Goal: Download file/media

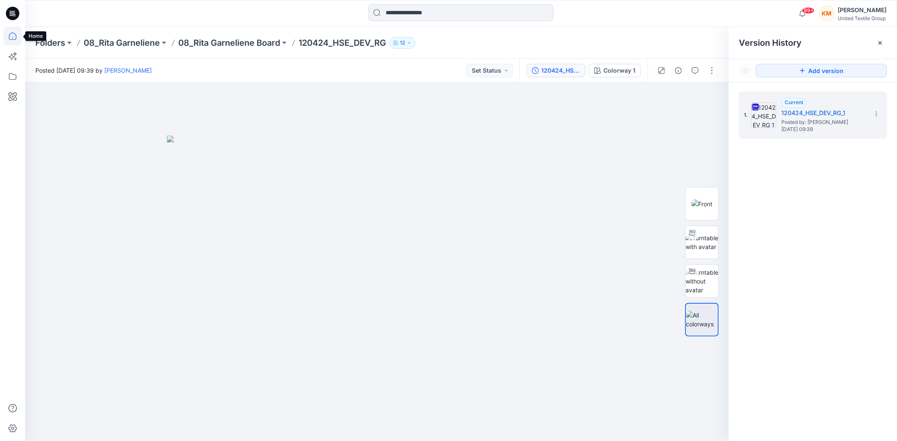
click at [10, 36] on icon at bounding box center [12, 36] width 18 height 18
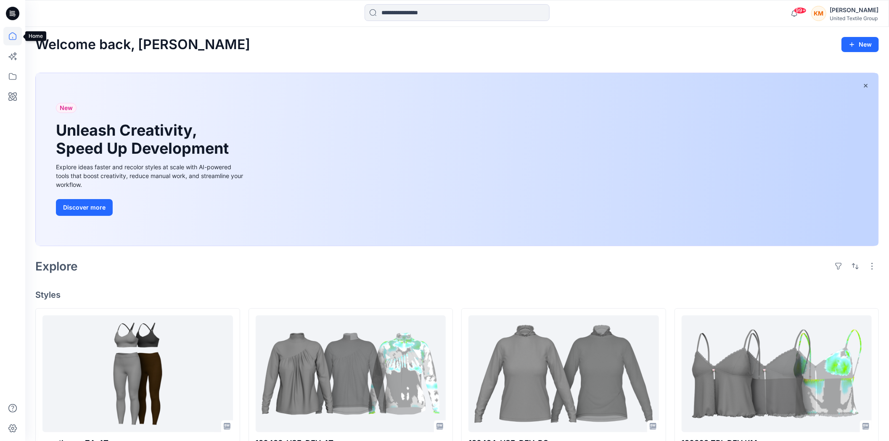
click at [13, 37] on icon at bounding box center [12, 36] width 18 height 18
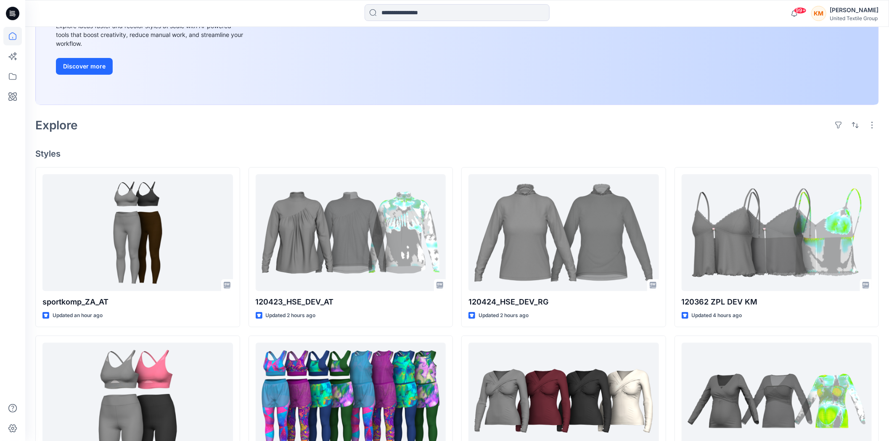
scroll to position [140, 0]
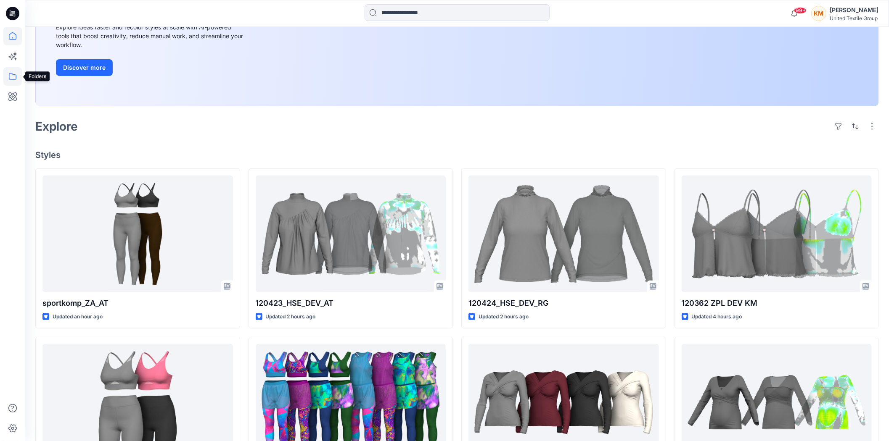
click at [14, 74] on icon at bounding box center [13, 76] width 8 height 7
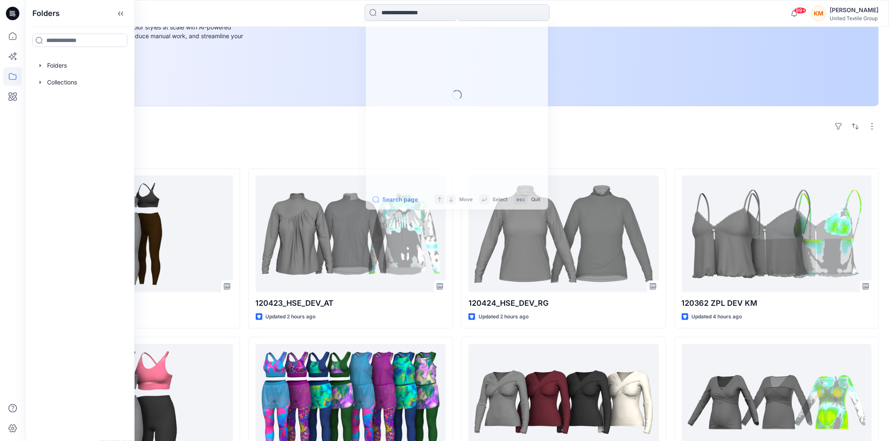
click at [463, 13] on input at bounding box center [456, 12] width 185 height 17
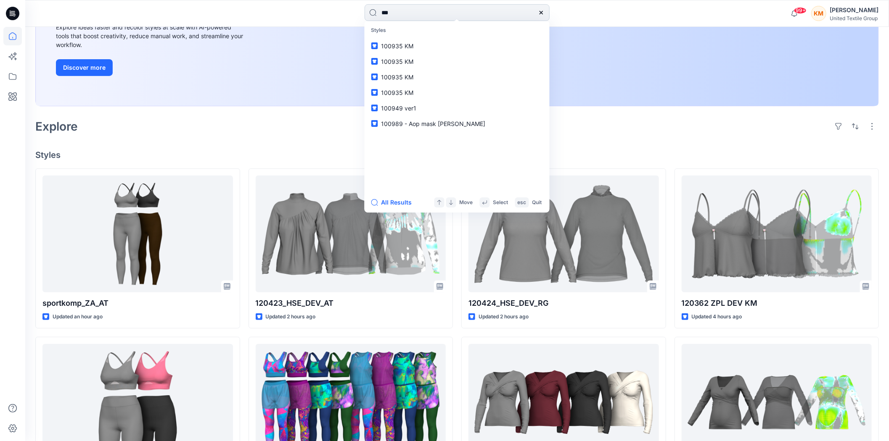
click at [402, 9] on input "**" at bounding box center [456, 12] width 185 height 17
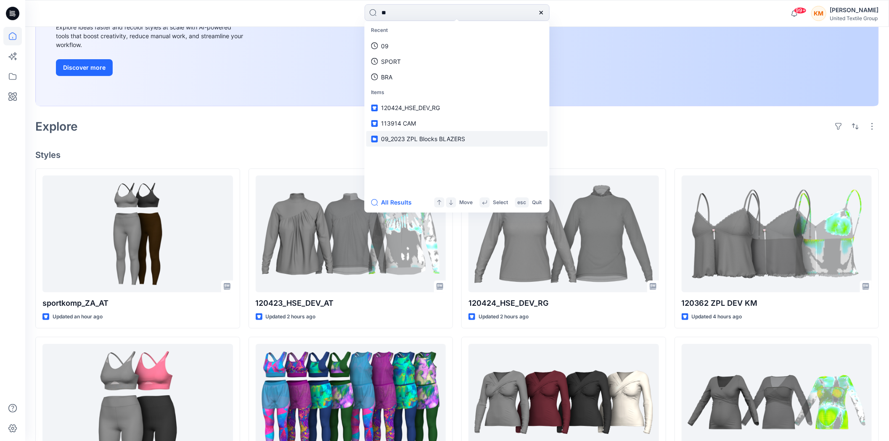
type input "**"
click at [392, 135] on span "09_2023 ZPL Blocks BLAZERS" at bounding box center [423, 138] width 84 height 7
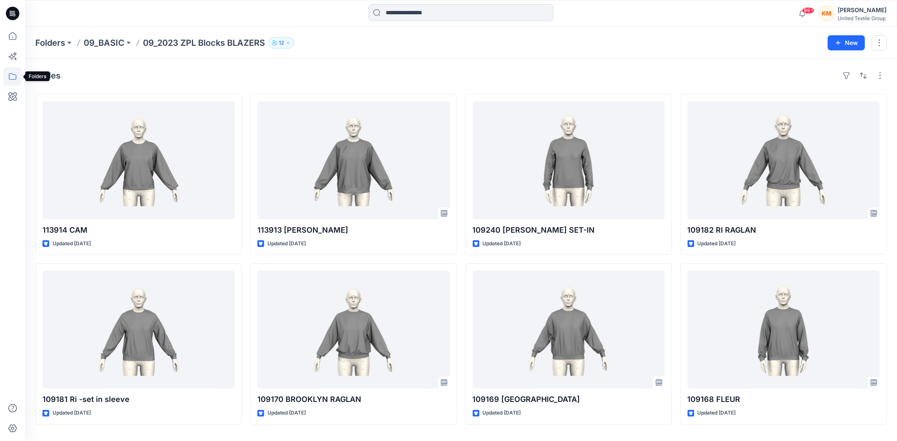
click at [11, 73] on icon at bounding box center [12, 76] width 18 height 18
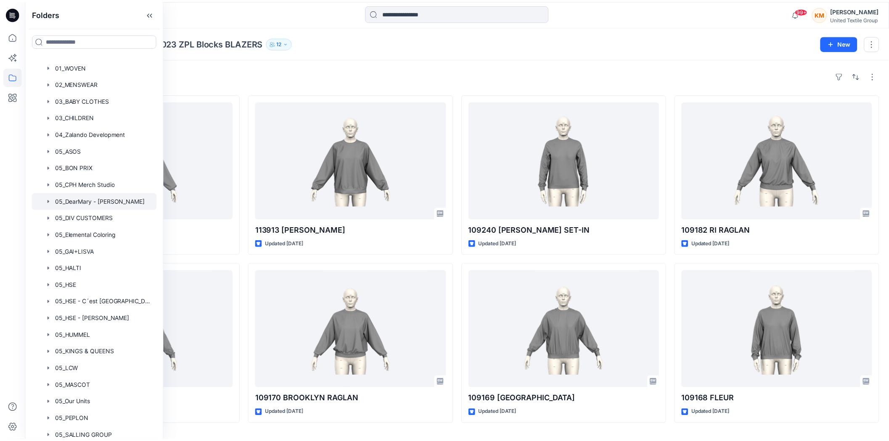
scroll to position [187, 0]
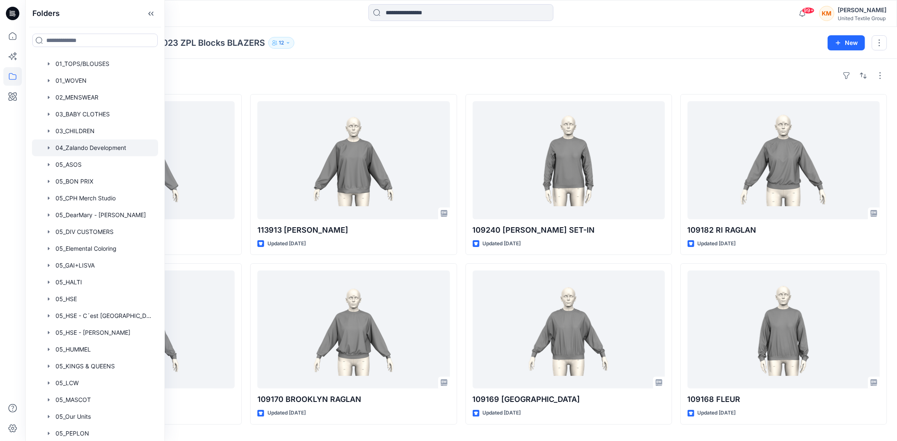
click at [94, 148] on div at bounding box center [95, 148] width 126 height 17
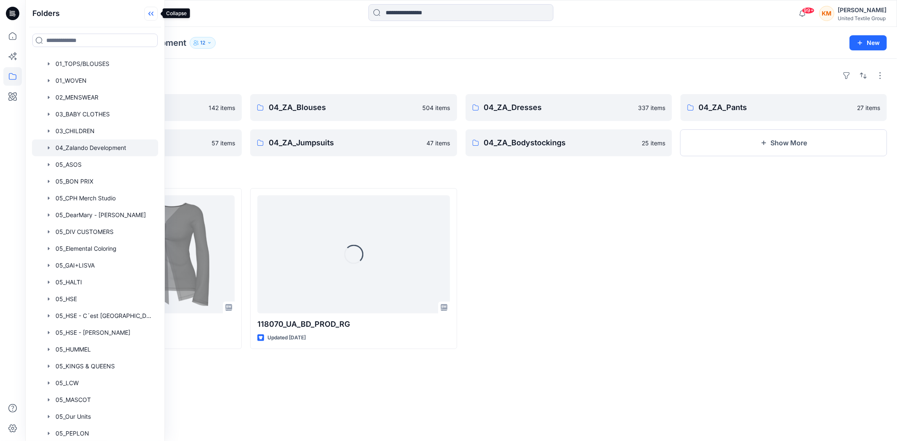
click at [152, 13] on icon at bounding box center [150, 14] width 13 height 14
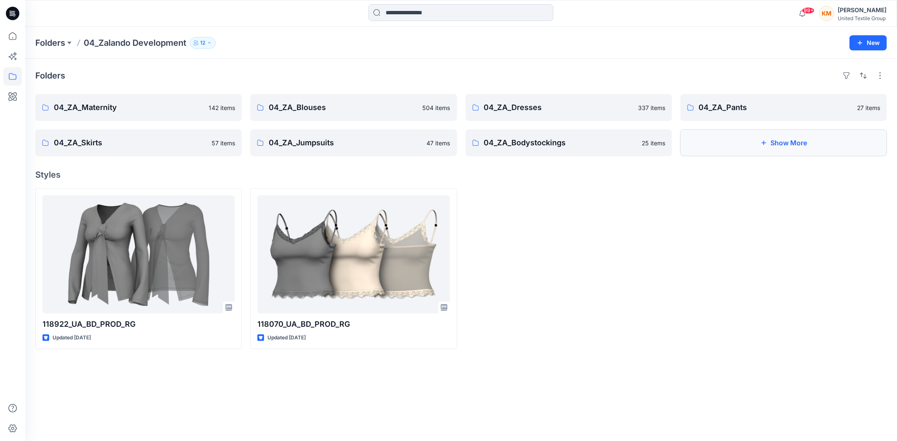
click at [763, 140] on icon "button" at bounding box center [763, 143] width 7 height 7
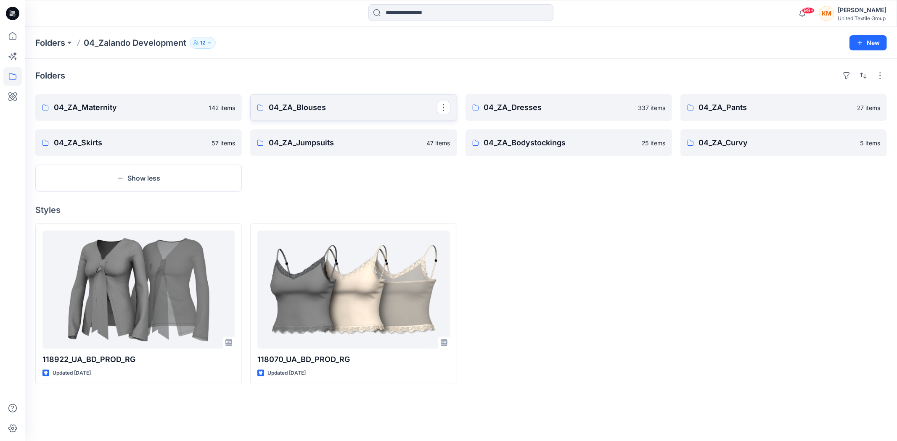
click at [321, 108] on p "04_ZA_Blouses" at bounding box center [353, 108] width 168 height 12
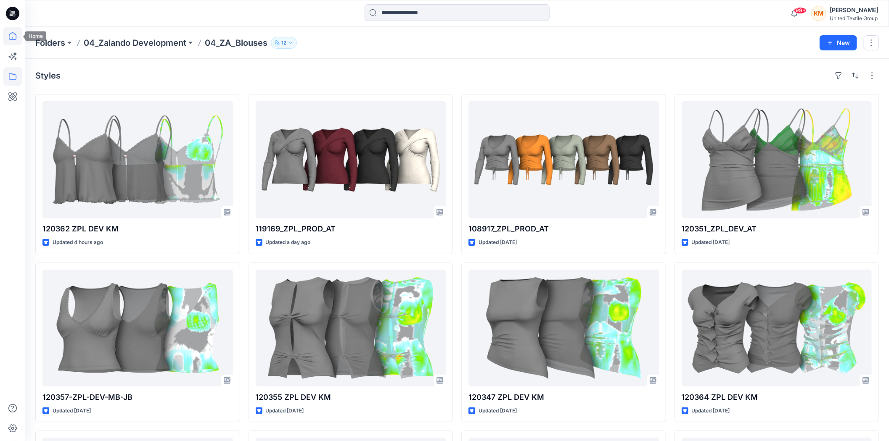
click at [11, 34] on icon at bounding box center [12, 36] width 18 height 18
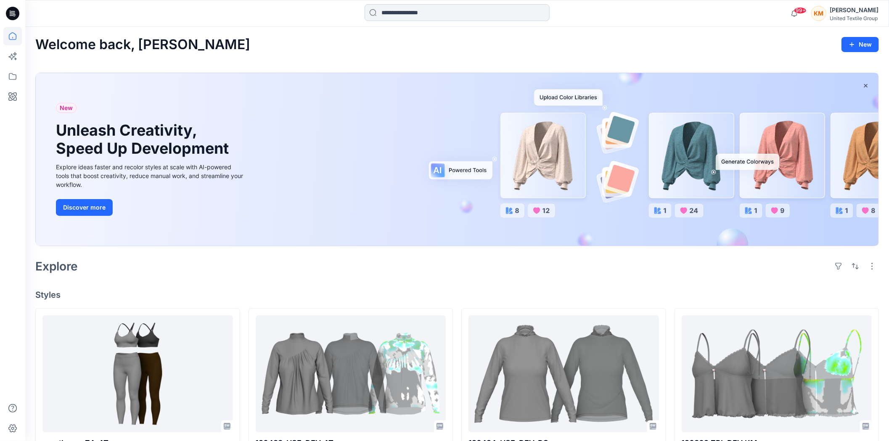
click at [409, 16] on input at bounding box center [456, 12] width 185 height 17
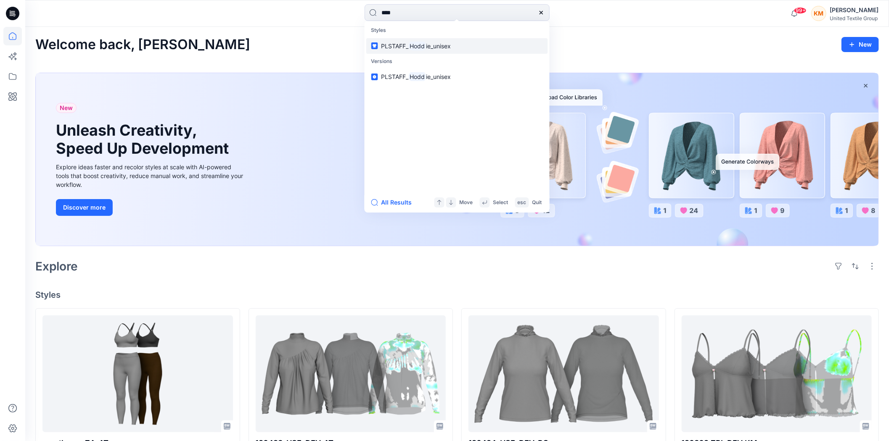
type input "****"
click at [412, 48] on mark "Hodd" at bounding box center [418, 46] width 18 height 10
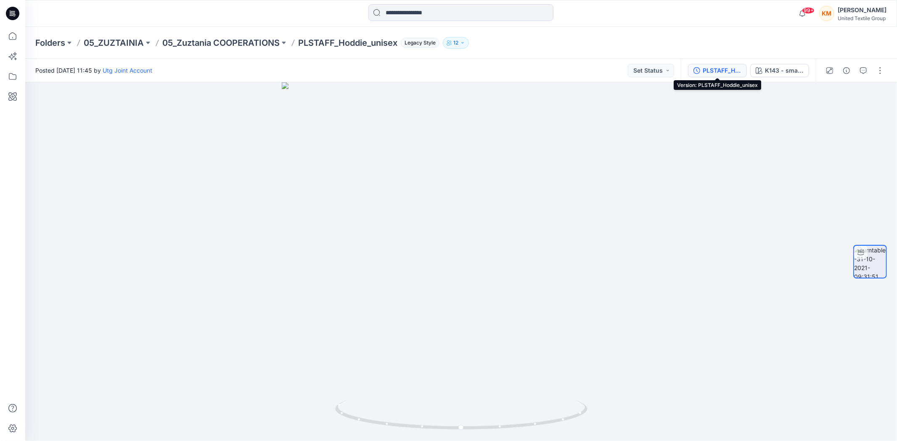
click at [721, 71] on div "PLSTAFF_Hoddie_unisex" at bounding box center [721, 70] width 39 height 9
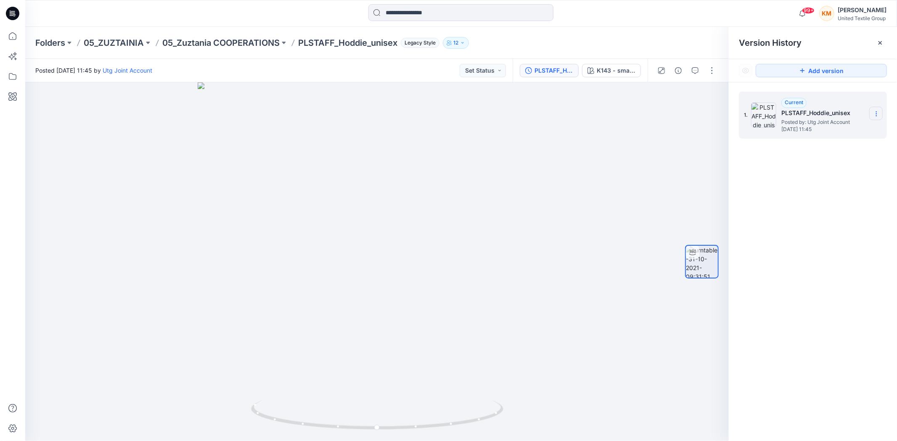
click at [879, 112] on icon at bounding box center [876, 114] width 7 height 7
click at [708, 135] on div at bounding box center [376, 261] width 703 height 359
click at [14, 36] on icon at bounding box center [12, 36] width 18 height 18
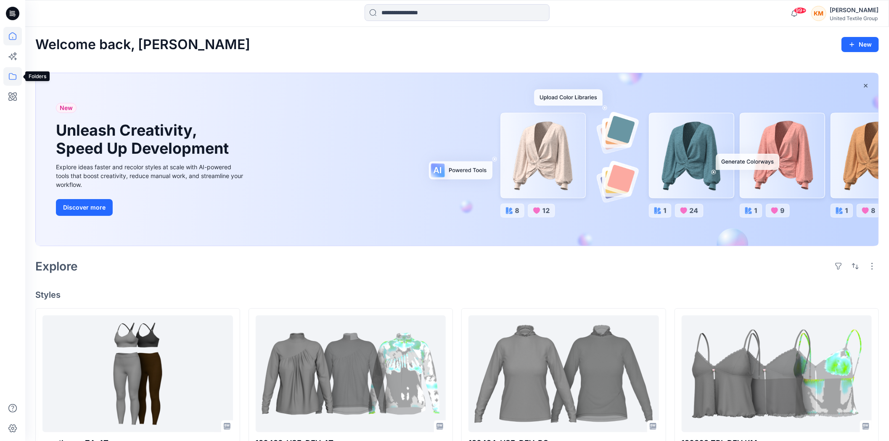
click at [8, 74] on icon at bounding box center [12, 76] width 18 height 18
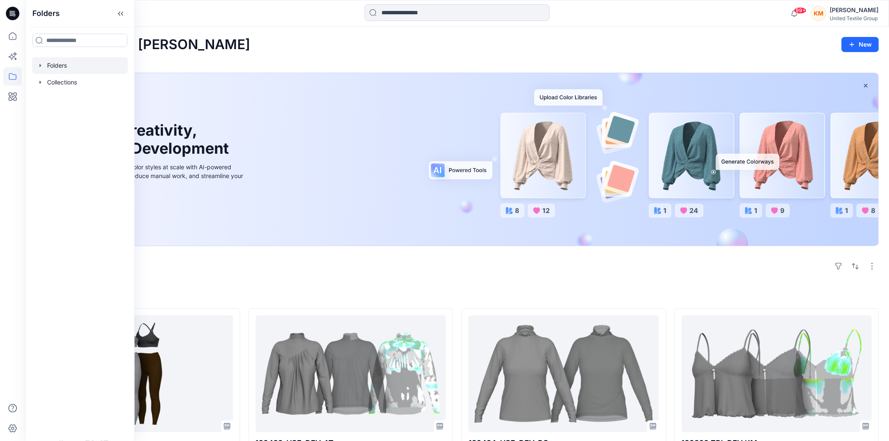
click at [58, 68] on div at bounding box center [80, 65] width 96 height 17
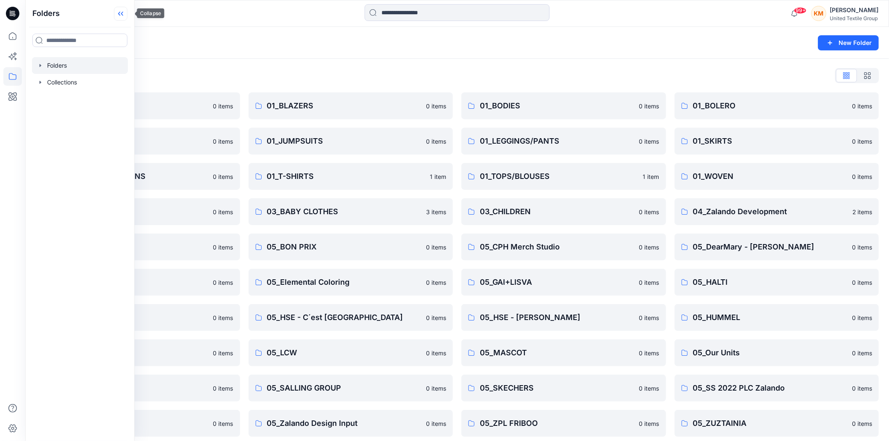
click at [127, 10] on icon at bounding box center [120, 14] width 13 height 14
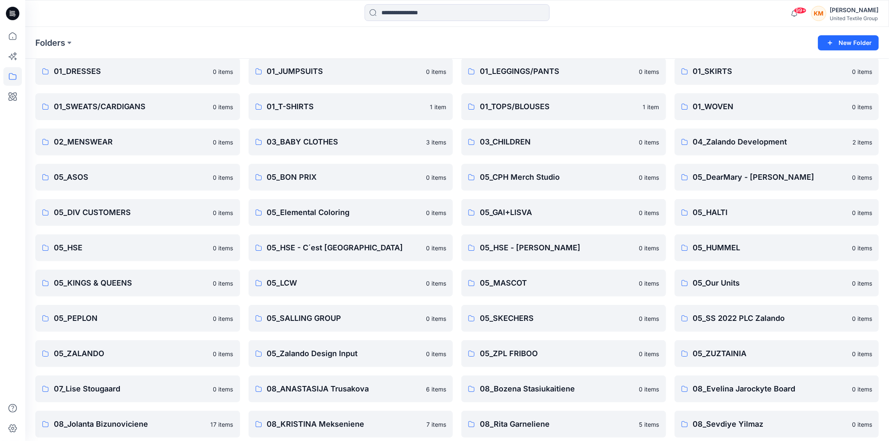
scroll to position [53, 0]
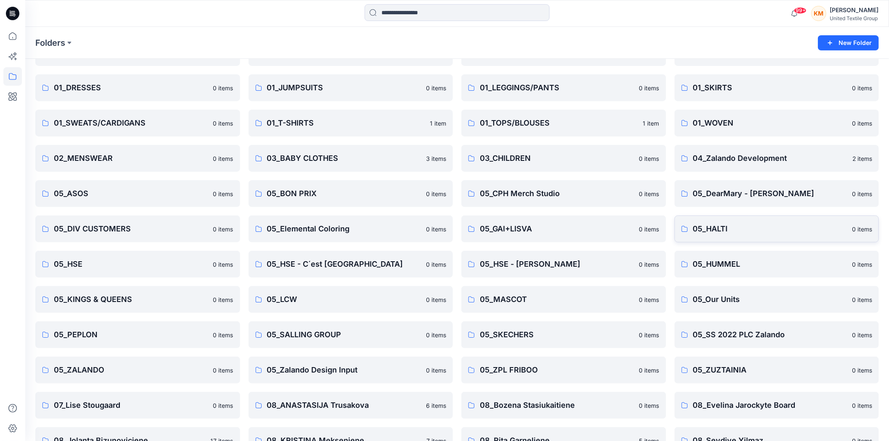
click at [714, 231] on p "05_HALTI" at bounding box center [770, 229] width 154 height 12
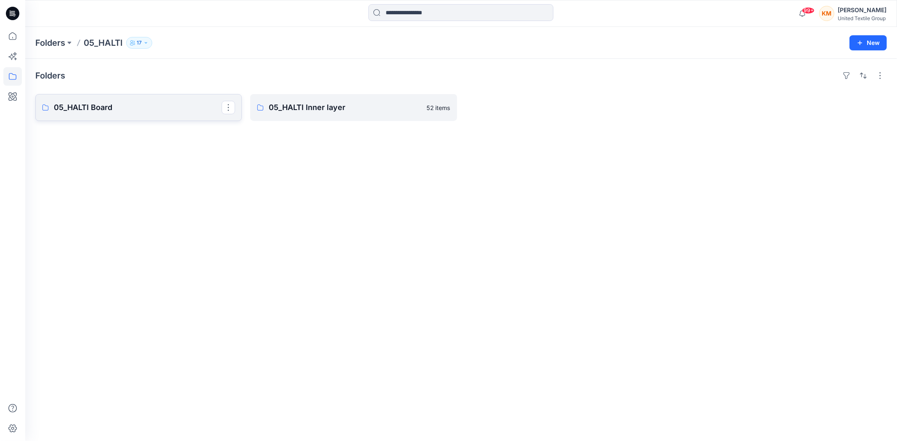
click at [140, 110] on p "05_HALTI Board" at bounding box center [138, 108] width 168 height 12
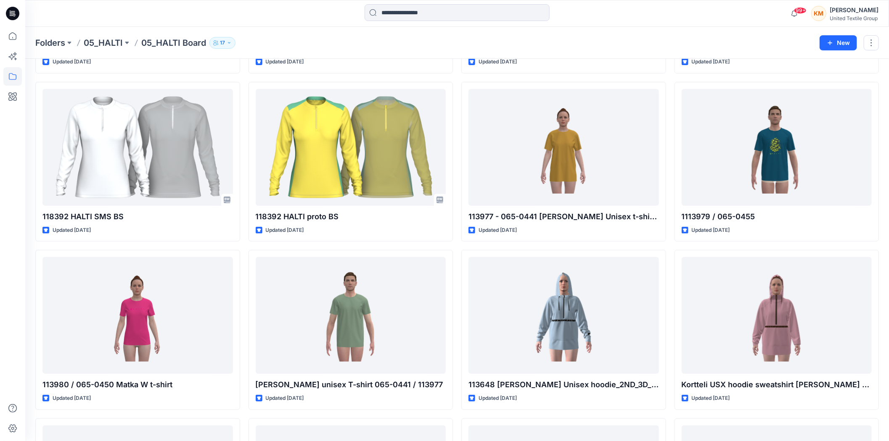
scroll to position [187, 0]
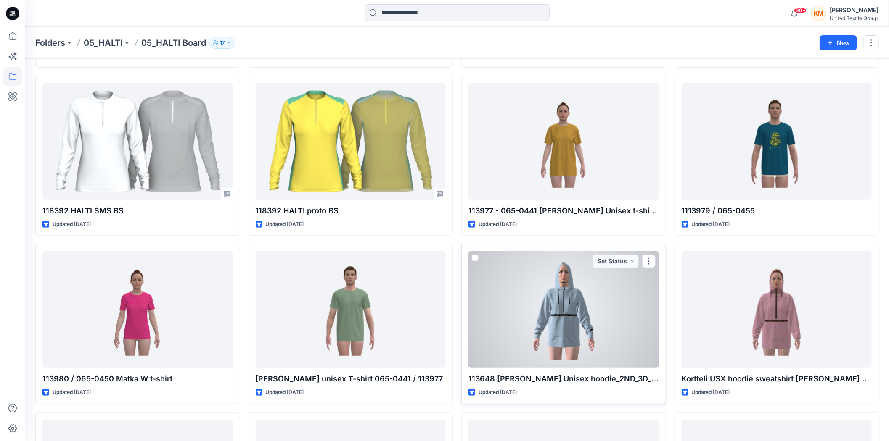
click at [573, 289] on div at bounding box center [563, 309] width 190 height 117
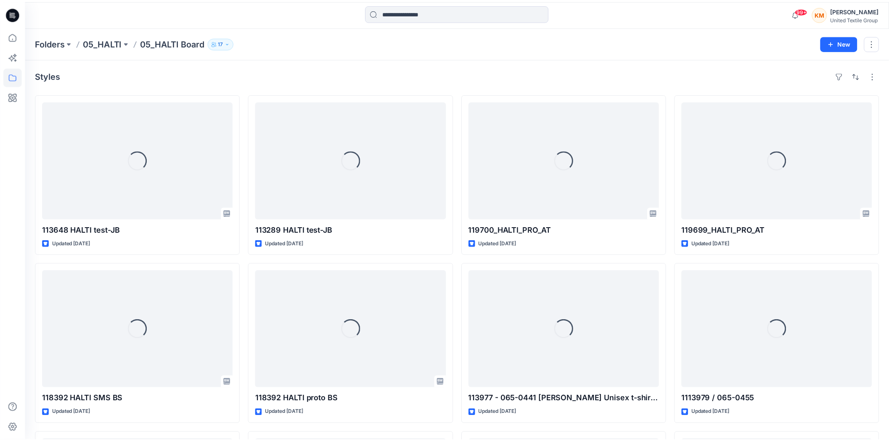
scroll to position [187, 0]
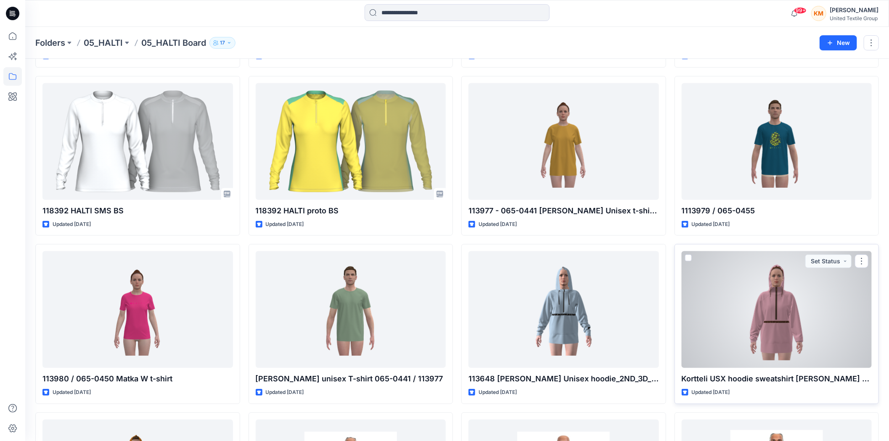
click at [816, 314] on div at bounding box center [776, 309] width 190 height 117
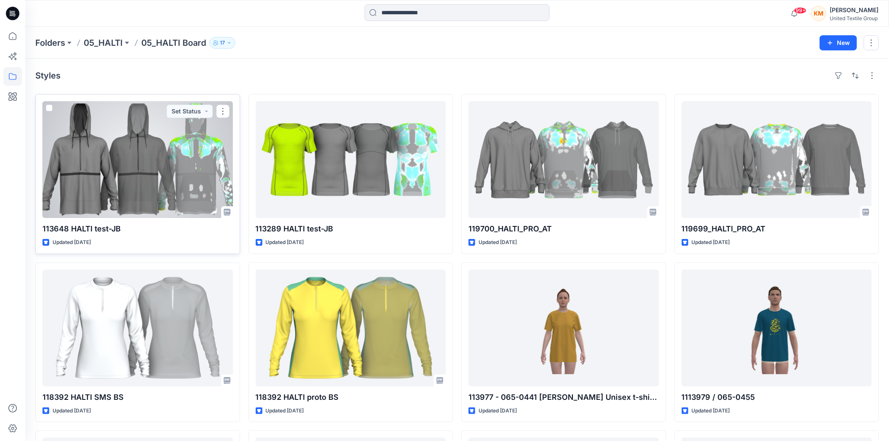
click at [155, 148] on div at bounding box center [137, 159] width 190 height 117
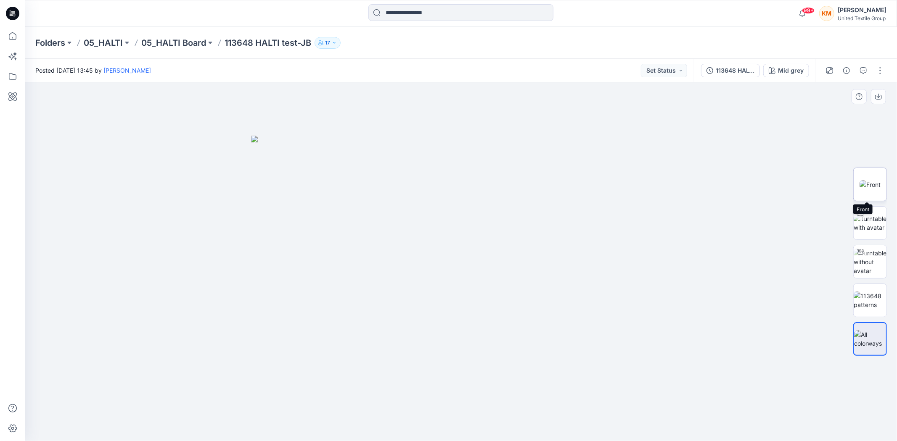
click at [874, 185] on img at bounding box center [869, 184] width 21 height 9
click at [865, 297] on img at bounding box center [869, 301] width 33 height 18
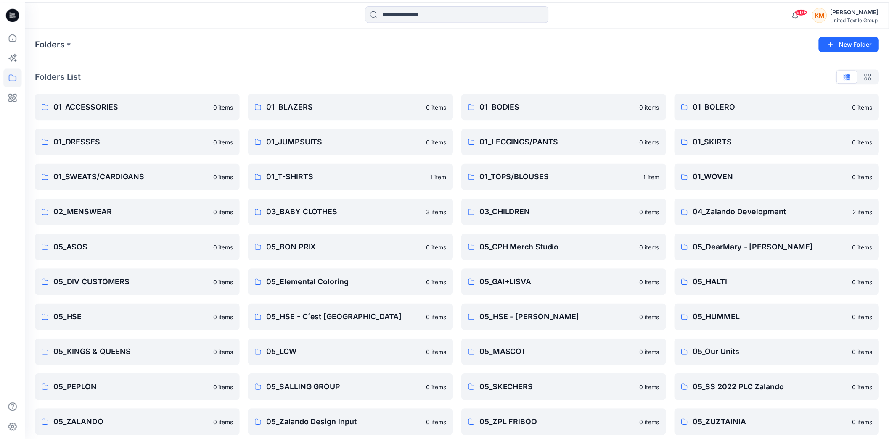
scroll to position [53, 0]
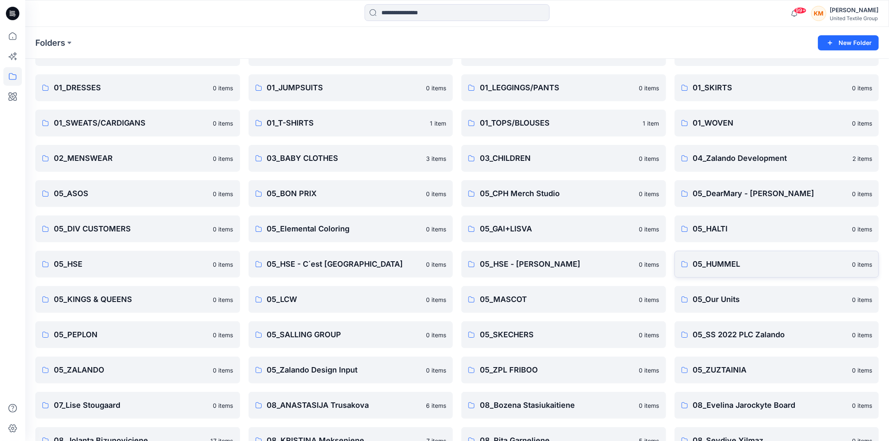
click at [724, 261] on p "05_HUMMEL" at bounding box center [770, 265] width 154 height 12
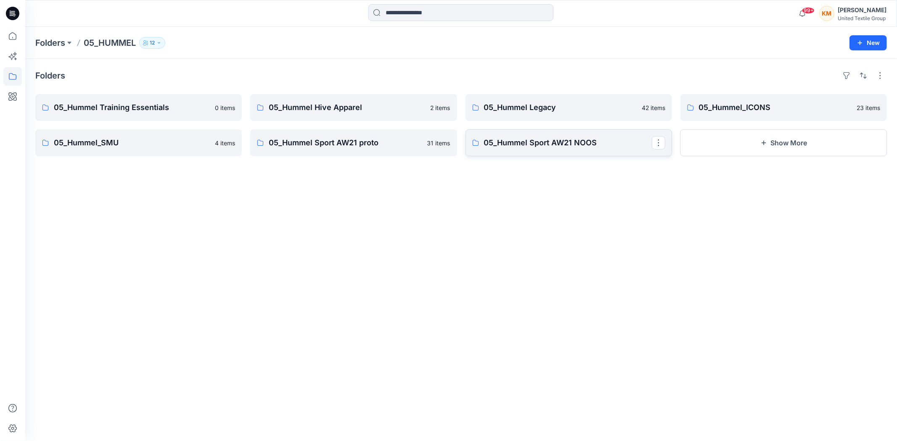
click at [530, 146] on p "05_Hummel Sport AW21 NOOS" at bounding box center [568, 143] width 168 height 12
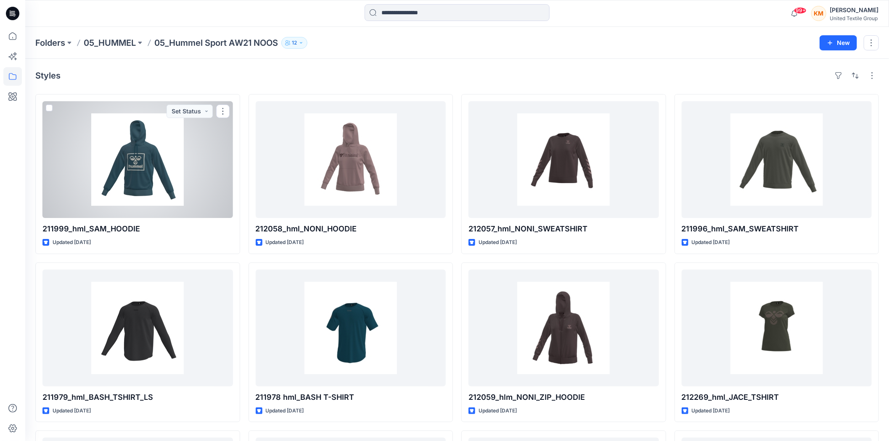
click at [133, 150] on div at bounding box center [137, 159] width 190 height 117
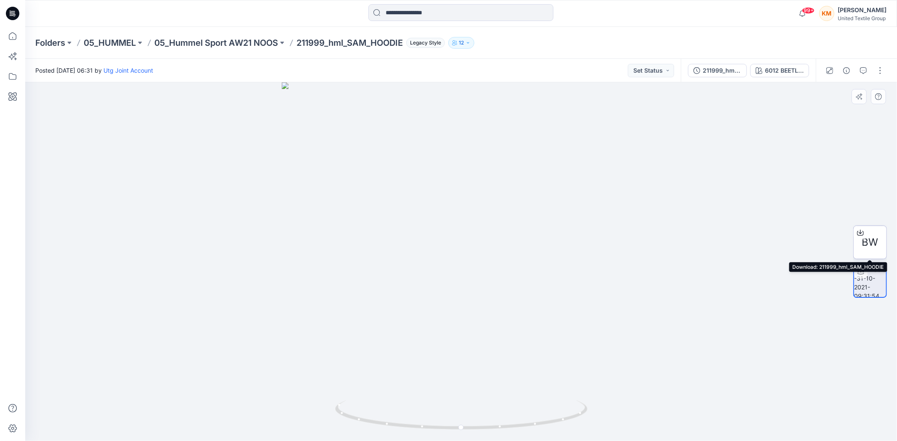
click at [862, 232] on icon at bounding box center [860, 233] width 7 height 7
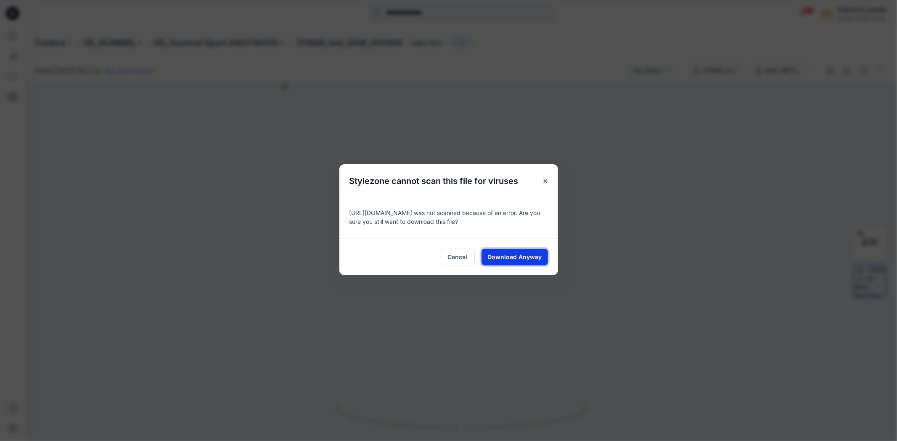
click at [525, 259] on span "Download Anyway" at bounding box center [514, 257] width 54 height 9
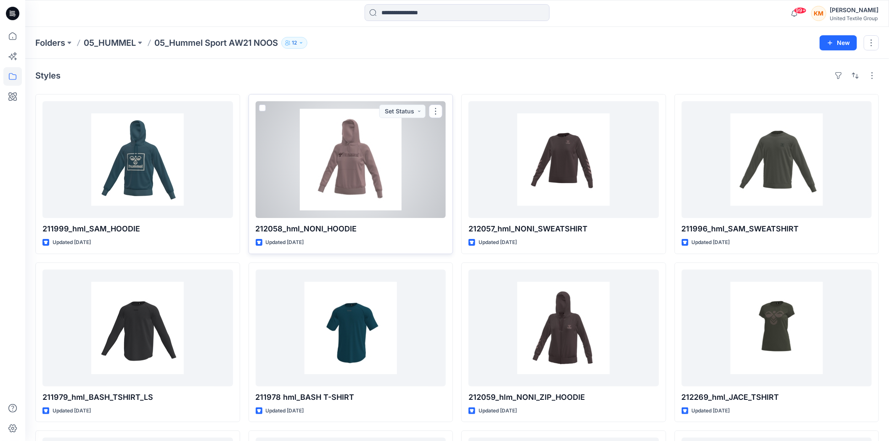
click at [364, 172] on div at bounding box center [351, 159] width 190 height 117
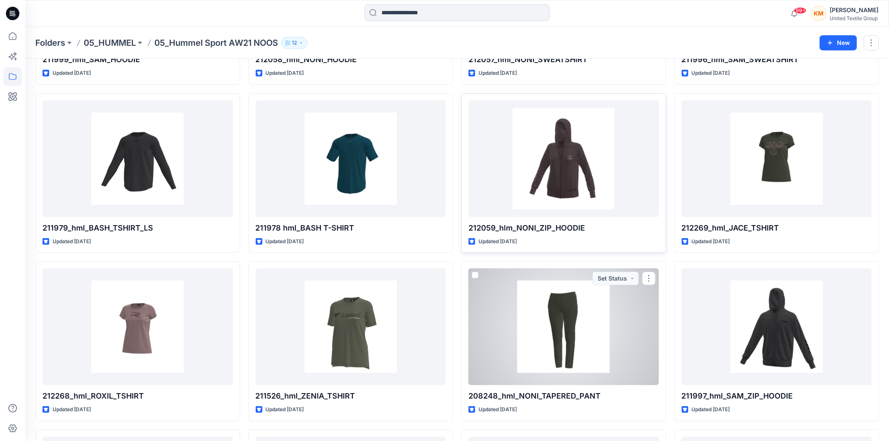
scroll to position [29, 0]
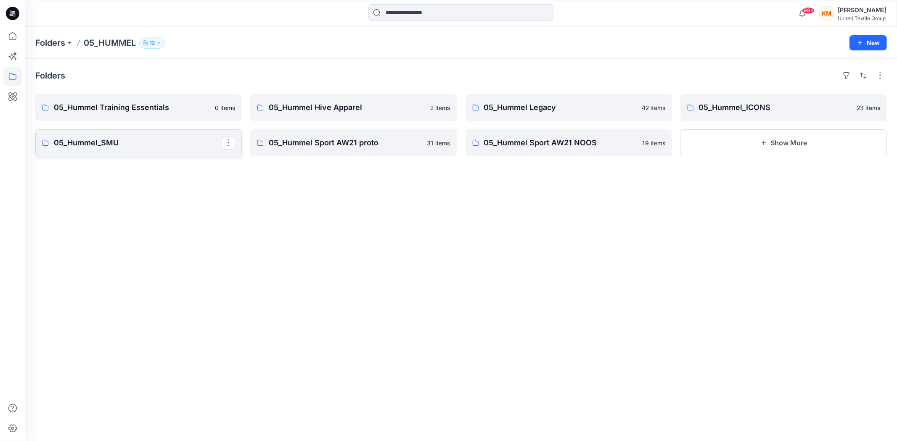
click at [103, 140] on p "05_Hummel_SMU" at bounding box center [138, 143] width 168 height 12
click at [112, 107] on p "05_Hummel Training Essentials" at bounding box center [138, 108] width 168 height 12
click at [521, 146] on p "05_Hummel Sport AW21 NOOS" at bounding box center [568, 143] width 168 height 12
click at [360, 142] on p "05_Hummel Sport AW21 proto" at bounding box center [353, 143] width 168 height 12
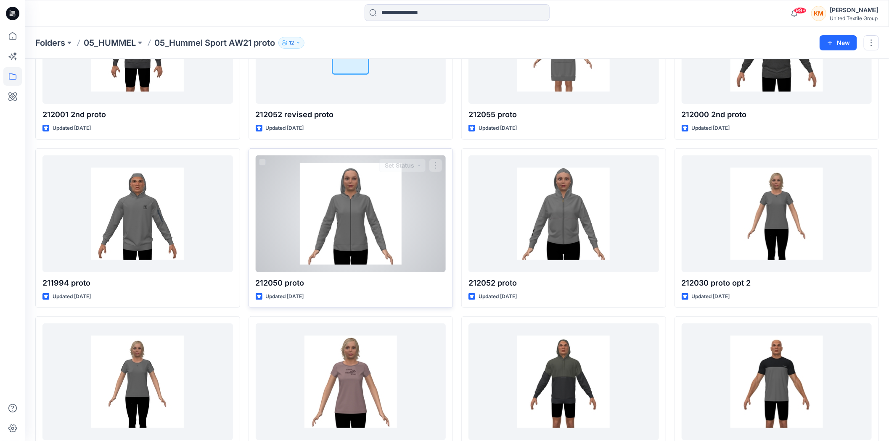
scroll to position [140, 0]
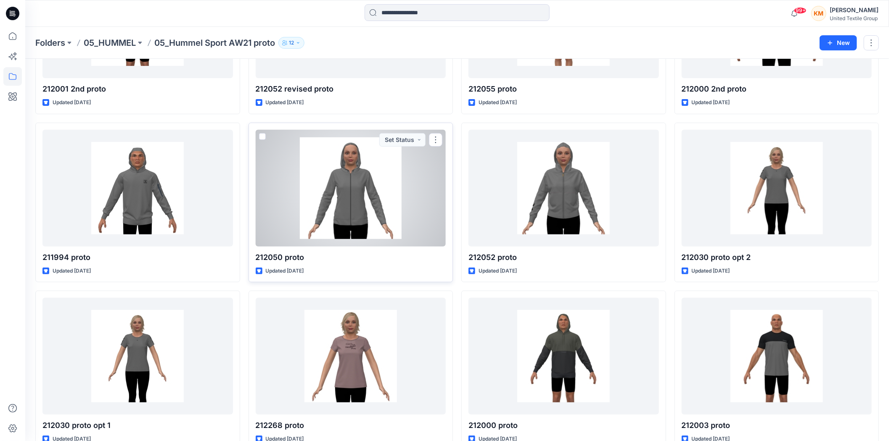
click at [350, 170] on div at bounding box center [351, 188] width 190 height 117
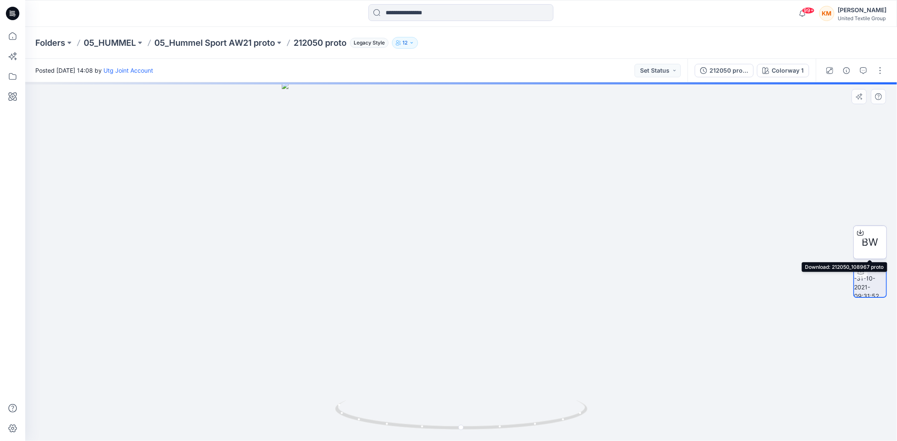
click at [860, 230] on icon at bounding box center [860, 233] width 7 height 7
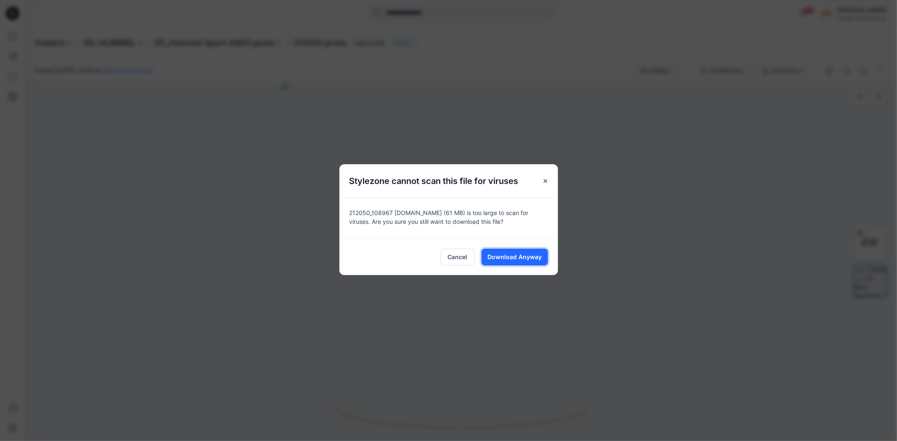
click at [507, 255] on span "Download Anyway" at bounding box center [514, 257] width 54 height 9
